Goal: Task Accomplishment & Management: Manage account settings

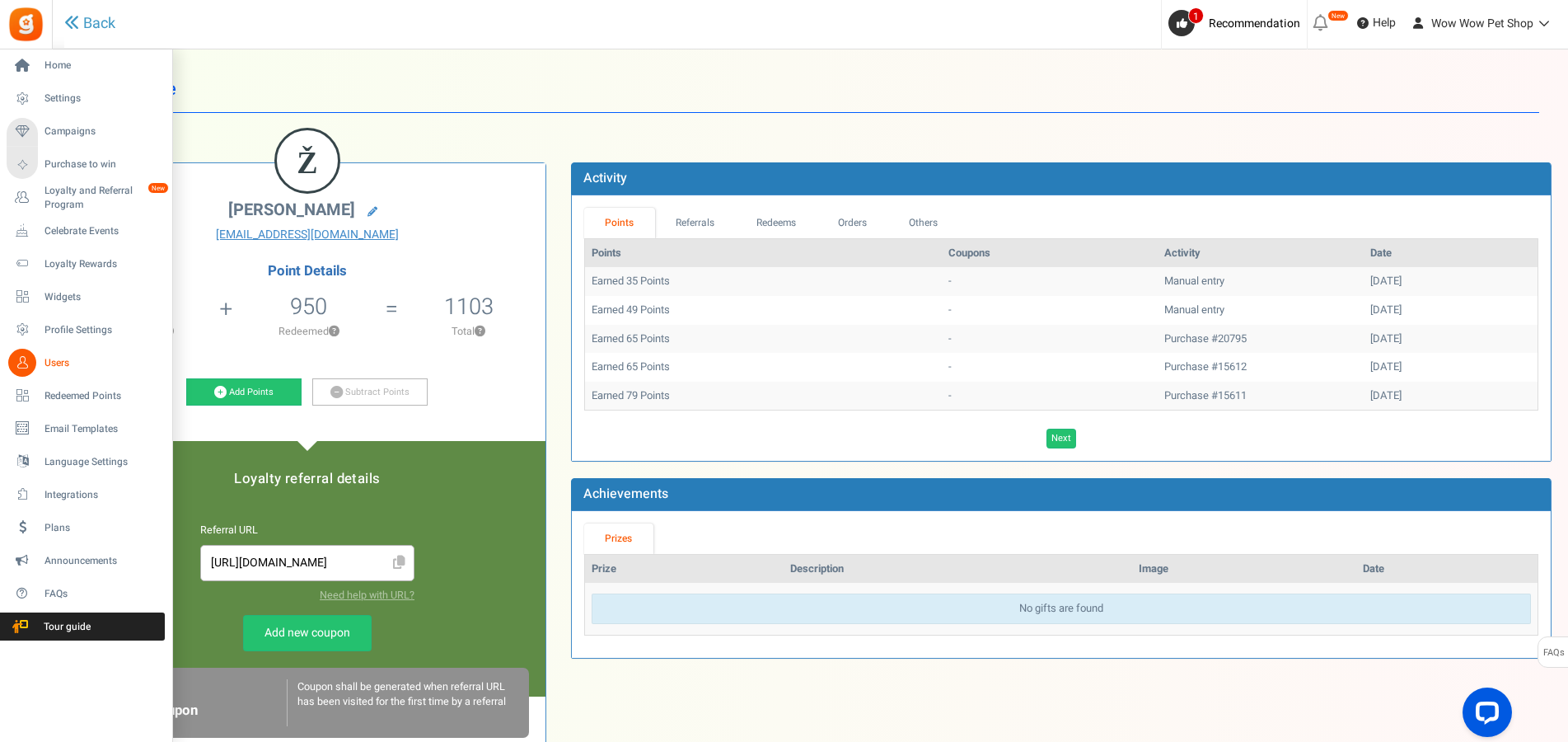
click at [32, 358] on icon at bounding box center [22, 362] width 28 height 28
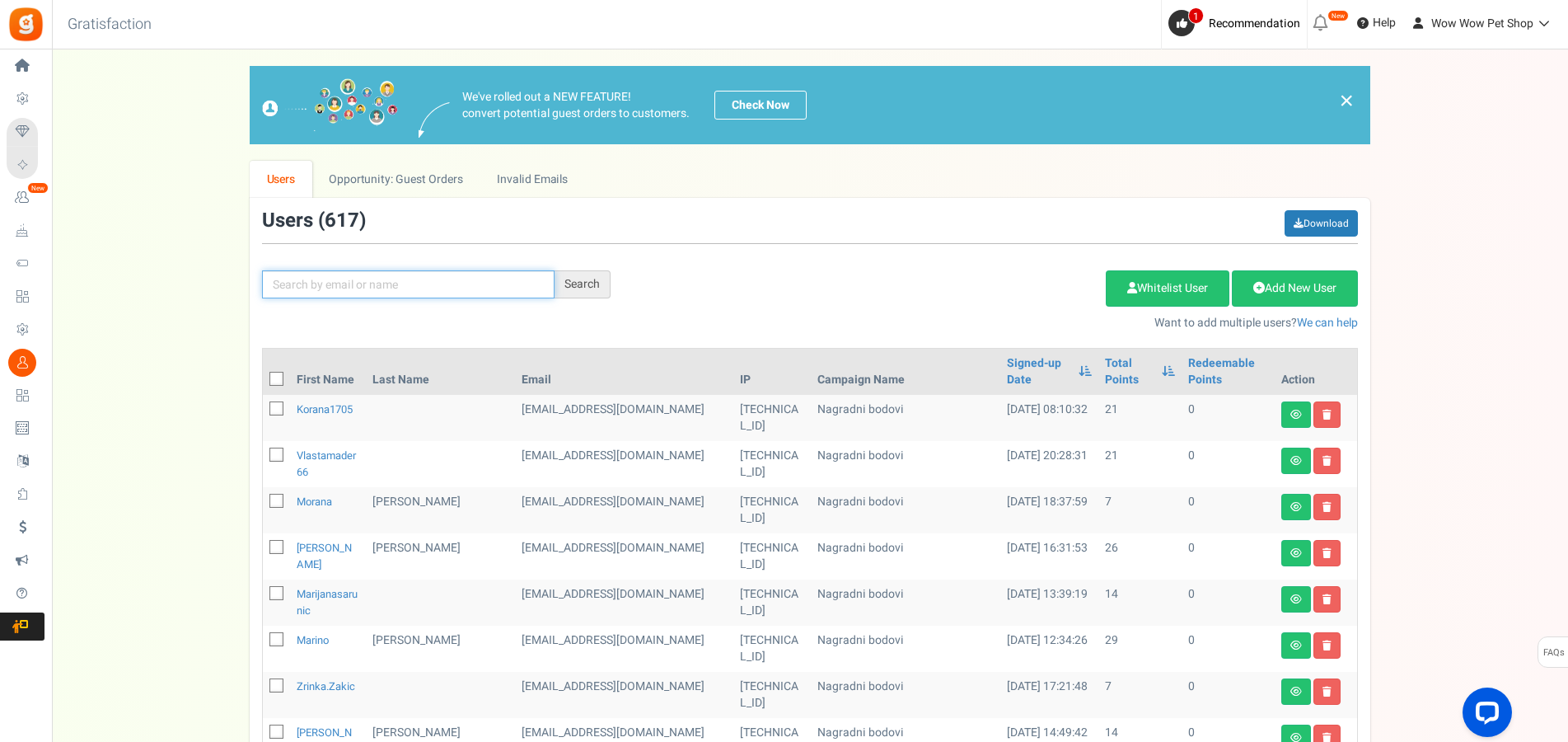
click at [347, 276] on input "text" at bounding box center [408, 284] width 293 height 28
type input "[PERSON_NAME]"
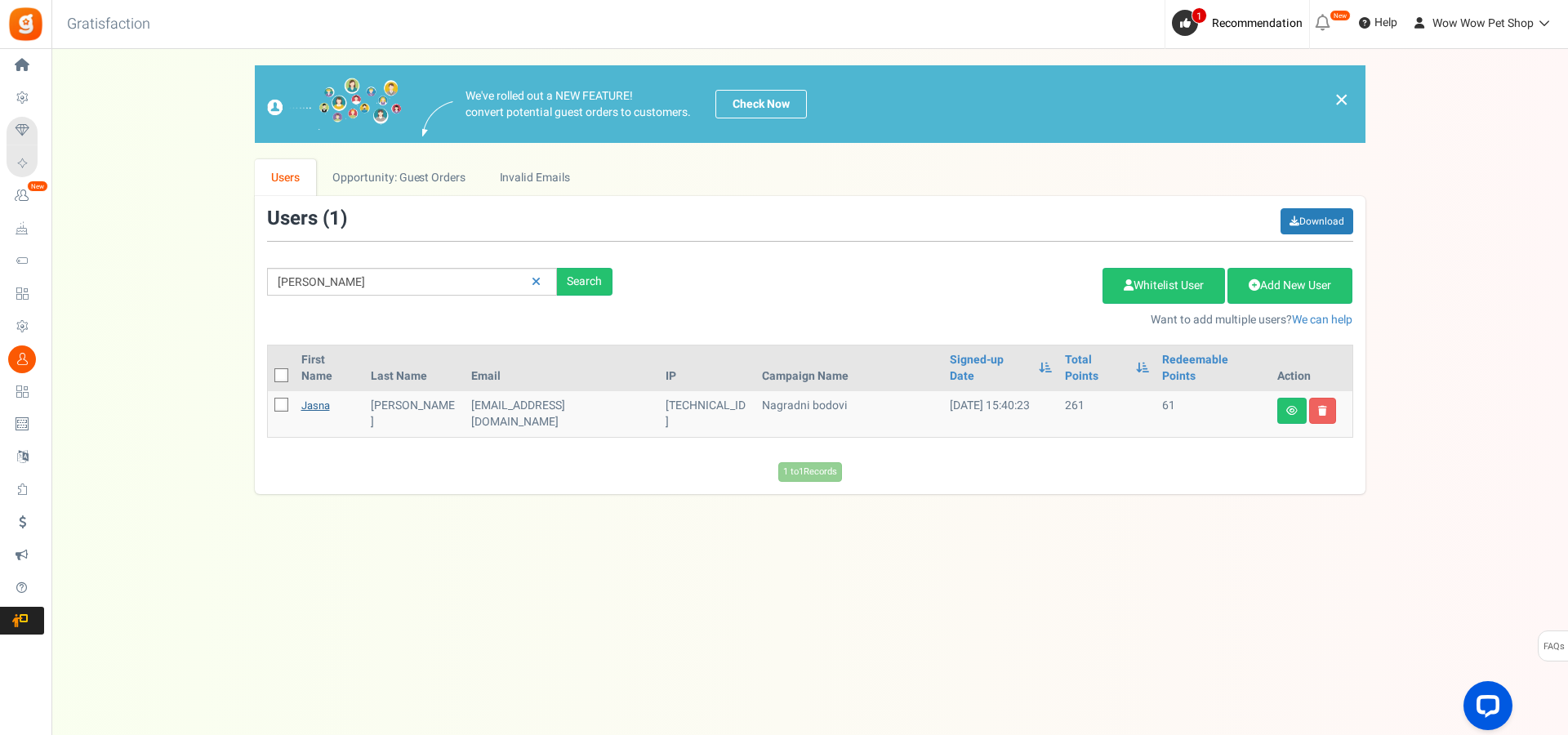
click at [310, 398] on link "Jasna" at bounding box center [316, 405] width 29 height 15
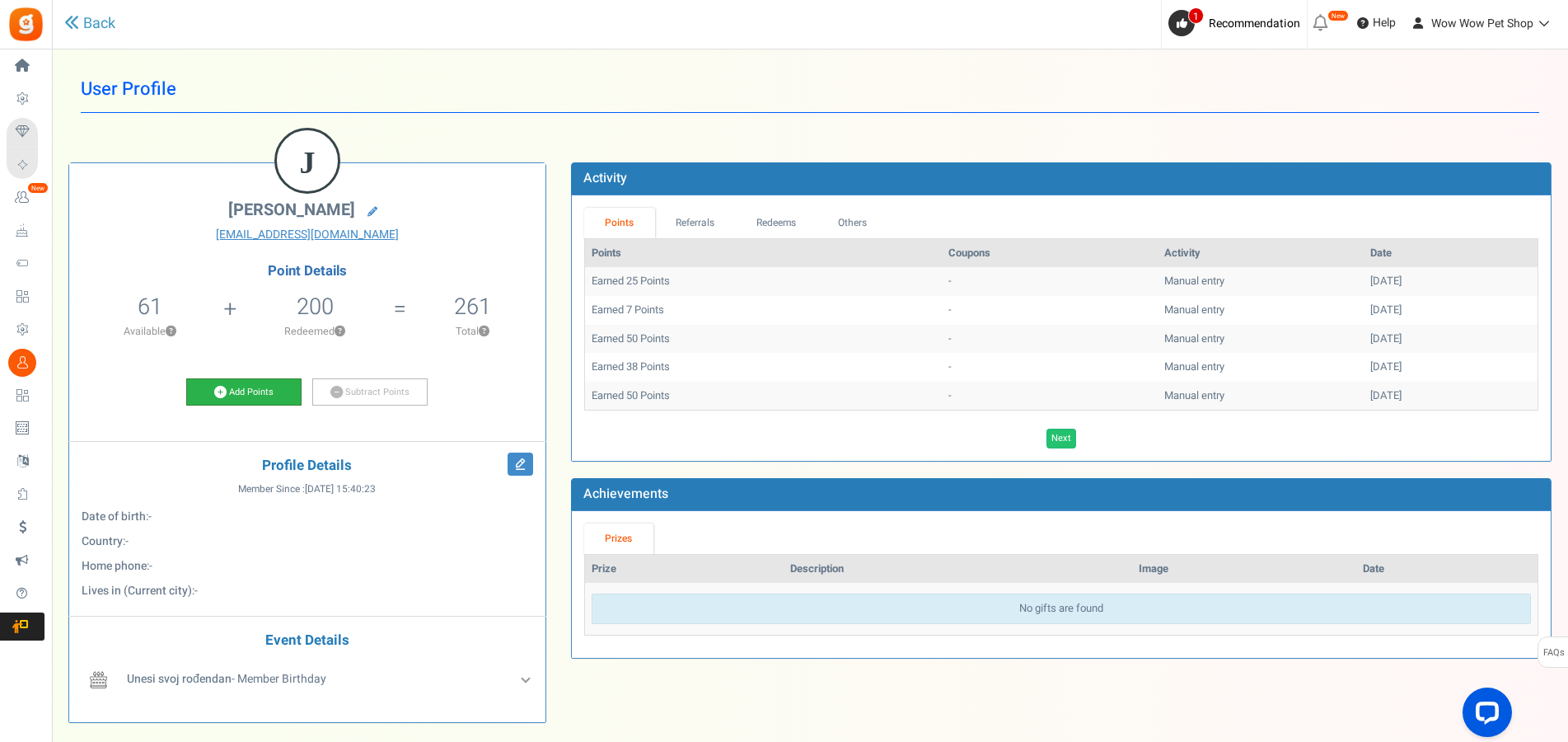
click at [239, 397] on link "Add Points" at bounding box center [244, 392] width 115 height 28
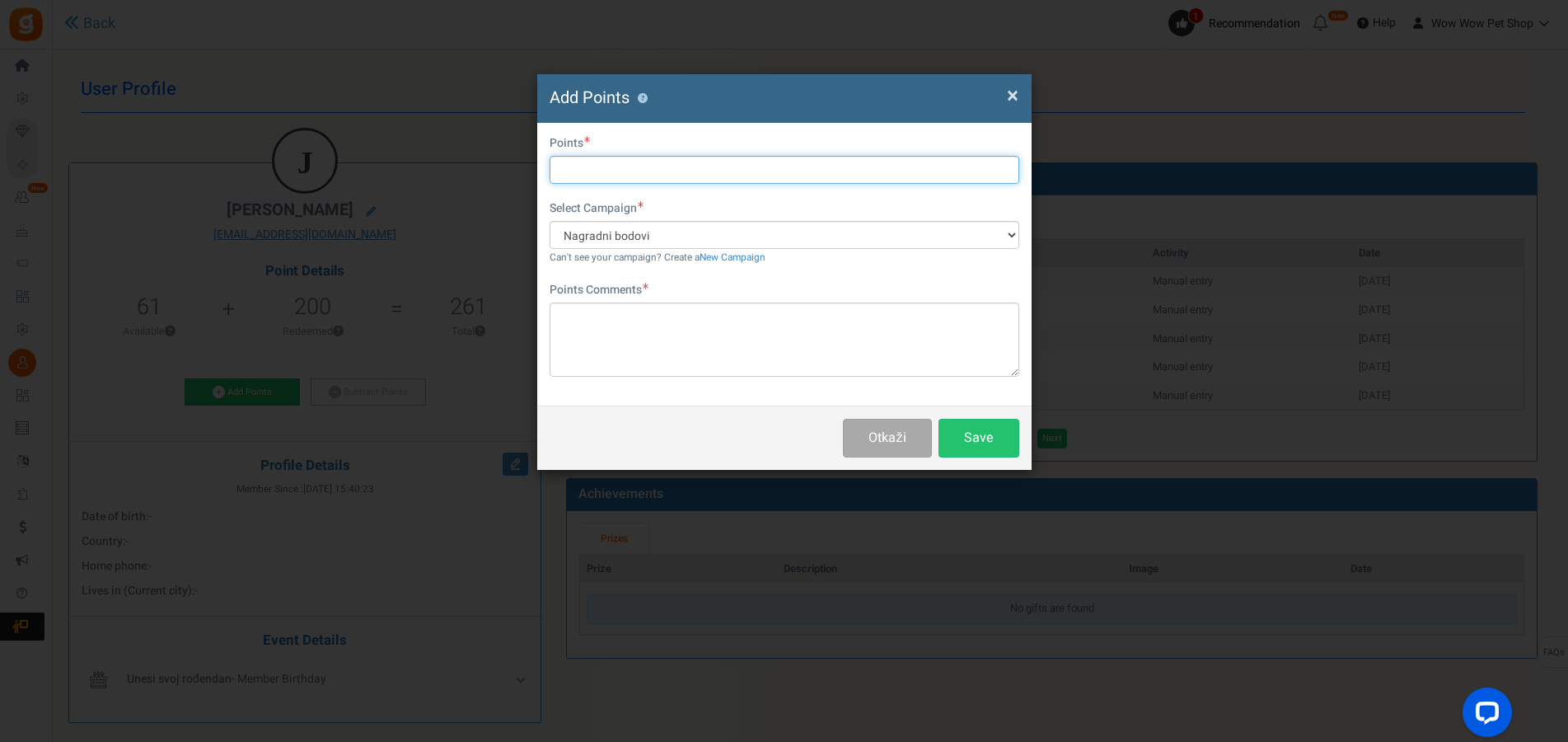
click at [602, 176] on input "text" at bounding box center [784, 169] width 470 height 28
click at [616, 166] on input "text" at bounding box center [784, 169] width 470 height 28
type input "40"
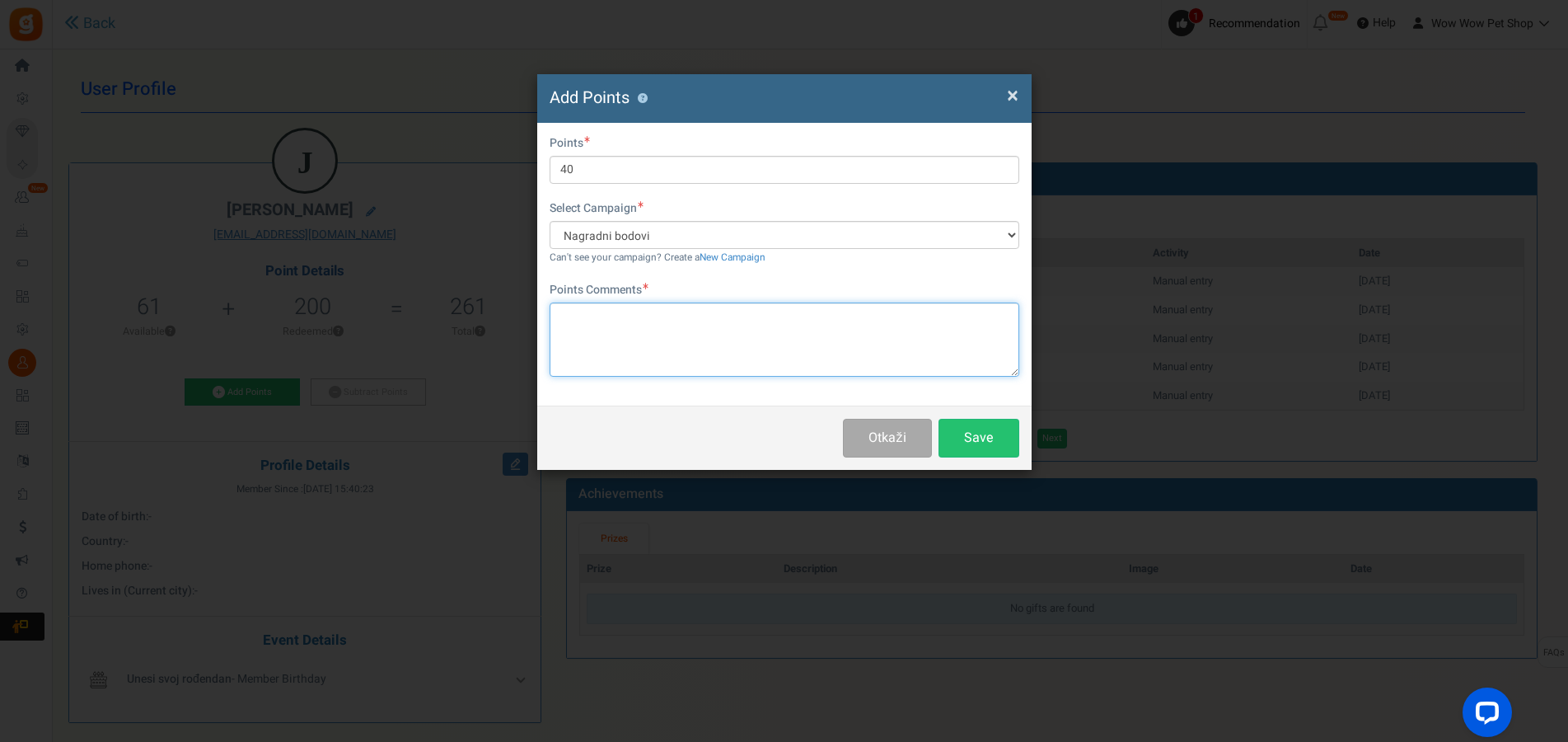
drag, startPoint x: 673, startPoint y: 350, endPoint x: 660, endPoint y: 371, distance: 24.7
click at [675, 353] on textarea at bounding box center [784, 339] width 470 height 74
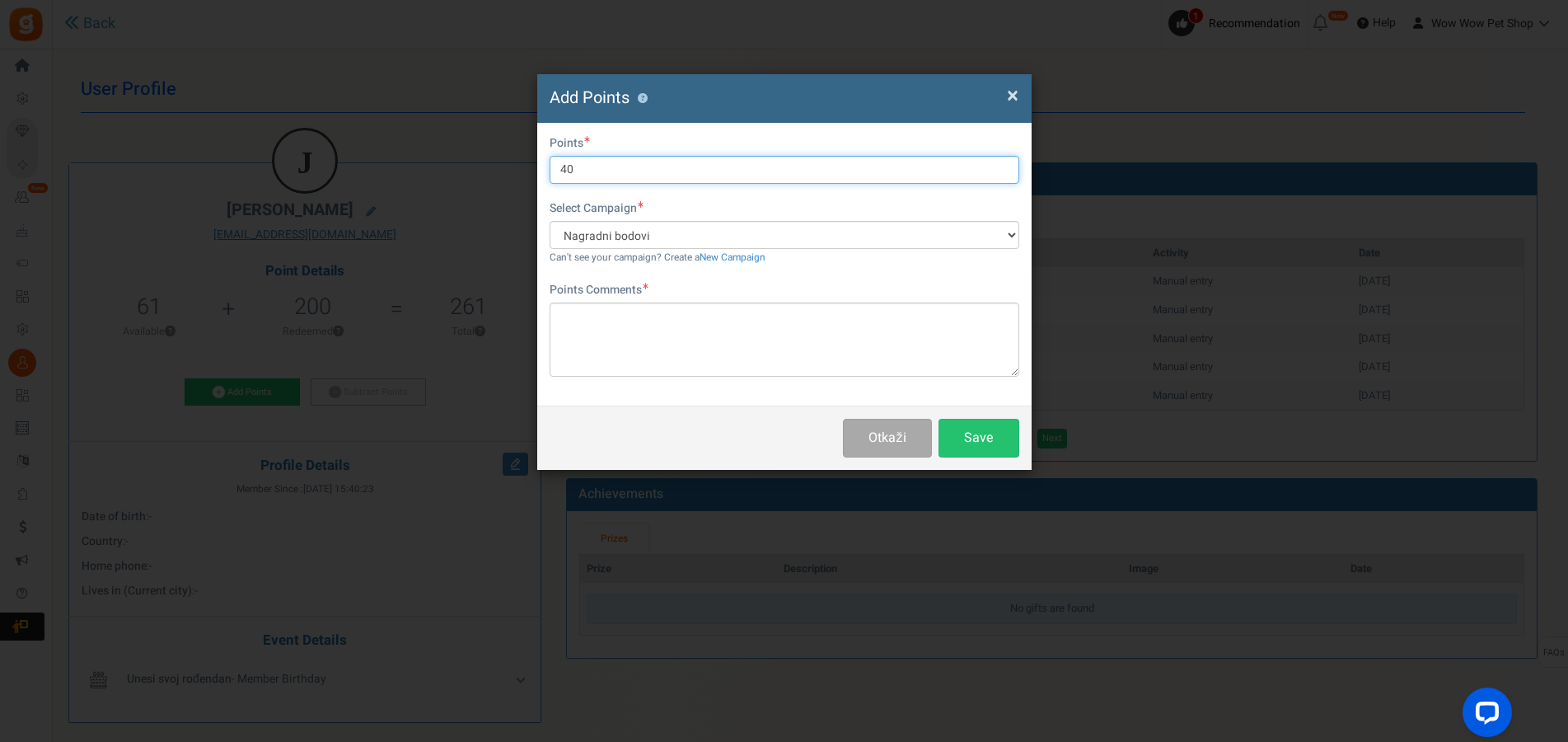
click at [635, 170] on input "40" at bounding box center [784, 169] width 470 height 28
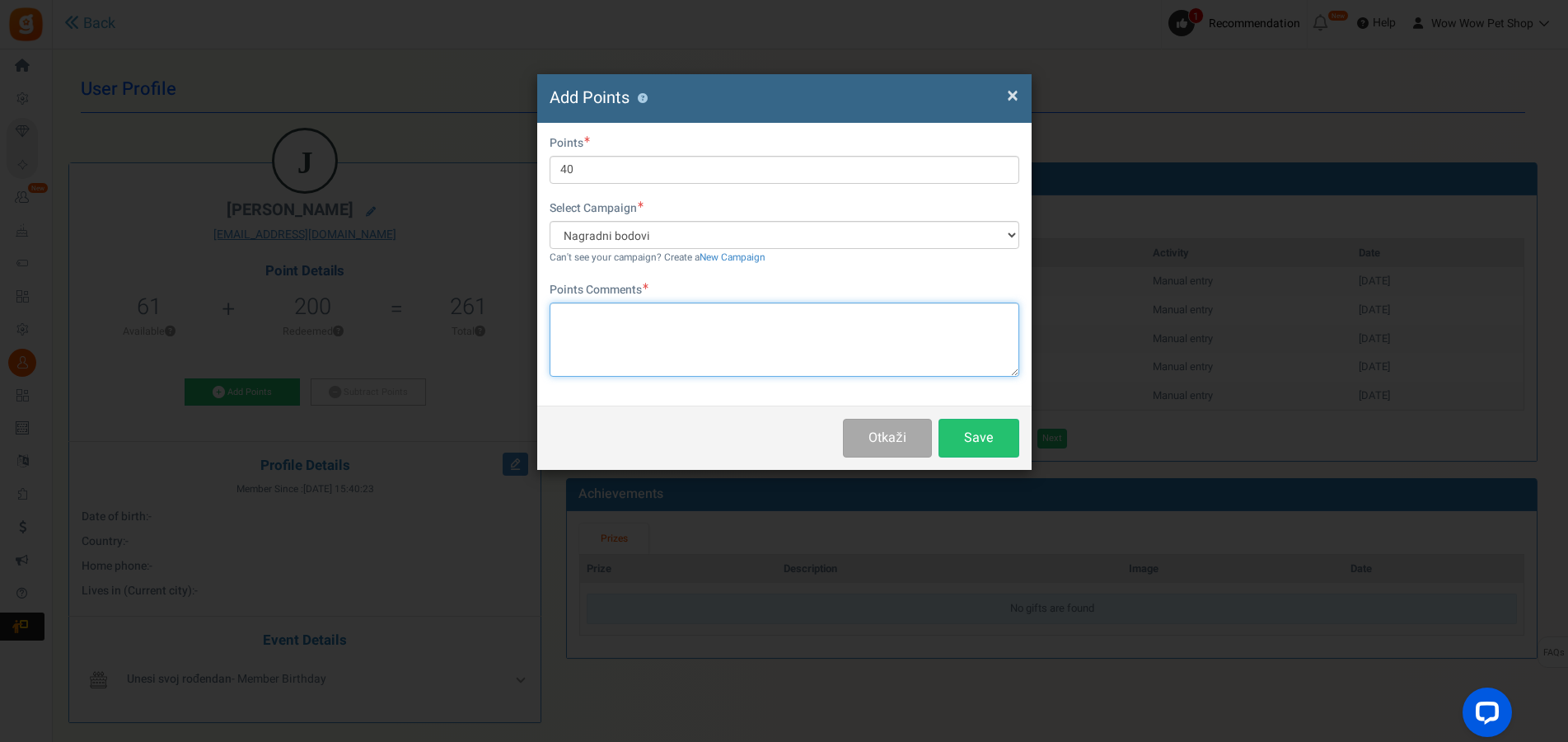
click at [624, 335] on textarea at bounding box center [784, 339] width 470 height 74
type textarea "Računi br. 1624 i 1625"
click at [989, 432] on button "Save" at bounding box center [978, 438] width 81 height 39
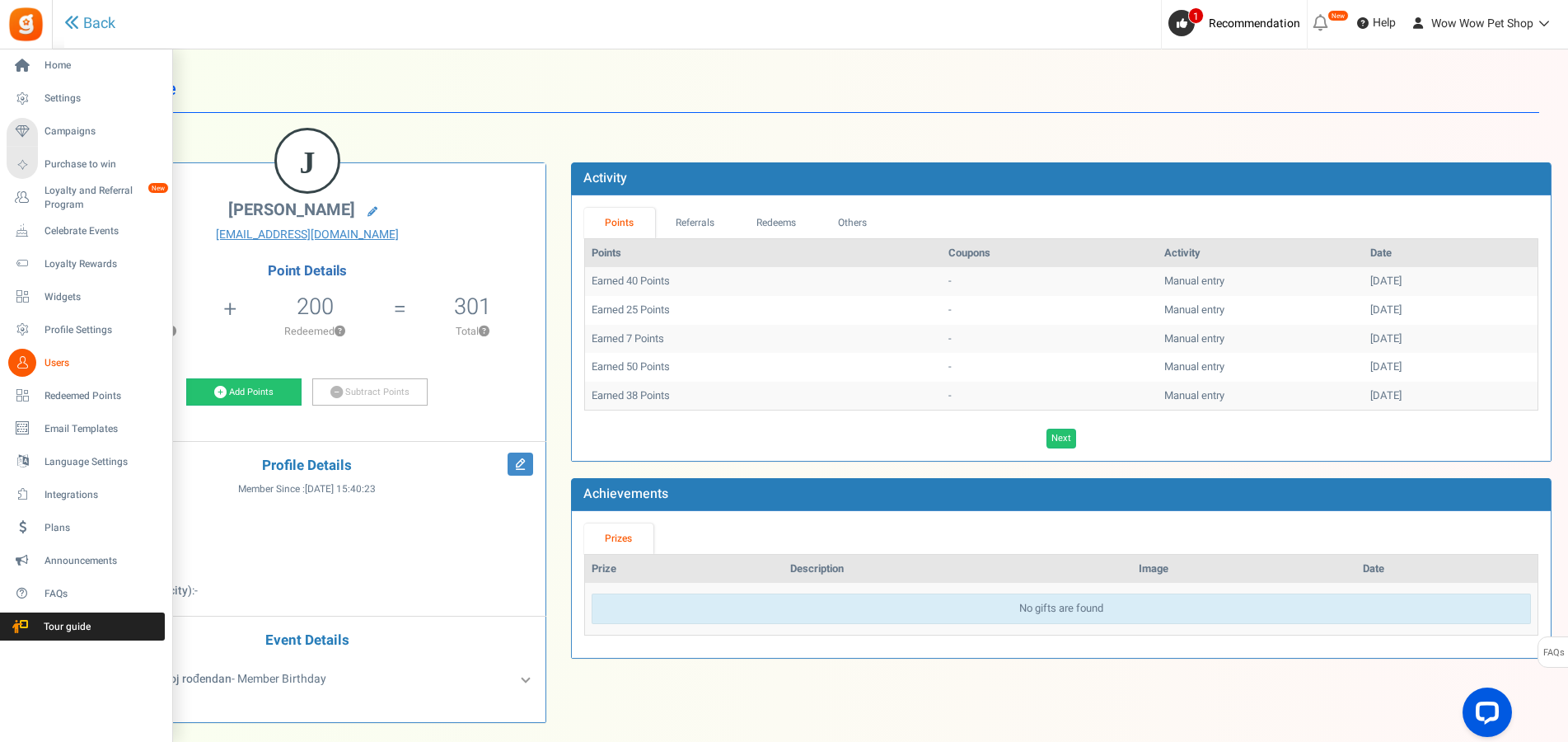
click at [27, 358] on icon at bounding box center [22, 362] width 28 height 28
